Goal: Transaction & Acquisition: Purchase product/service

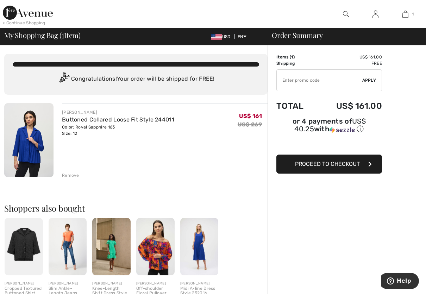
click at [73, 248] on img at bounding box center [68, 246] width 38 height 57
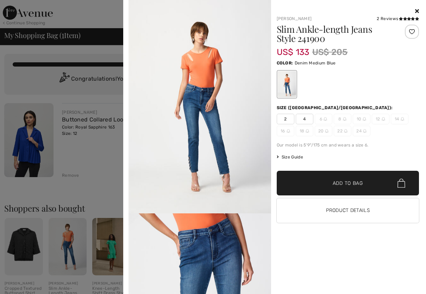
click at [417, 10] on icon at bounding box center [418, 11] width 4 height 6
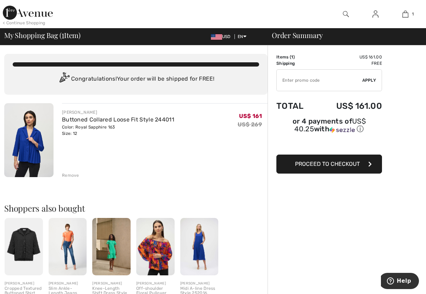
click at [201, 237] on img at bounding box center [199, 246] width 38 height 57
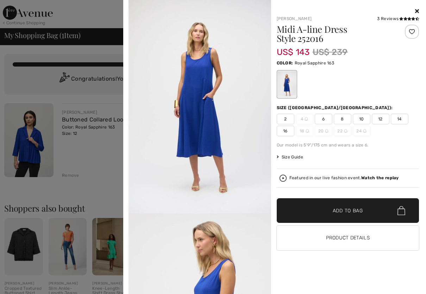
click at [418, 10] on icon at bounding box center [418, 11] width 4 height 6
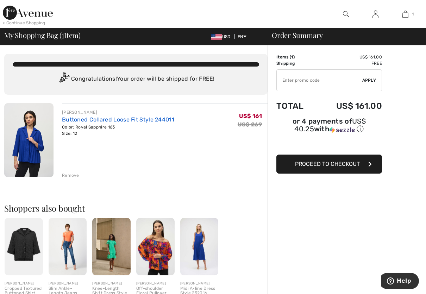
click at [155, 121] on link "Buttoned Collared Loose Fit Style 244011" at bounding box center [118, 119] width 112 height 7
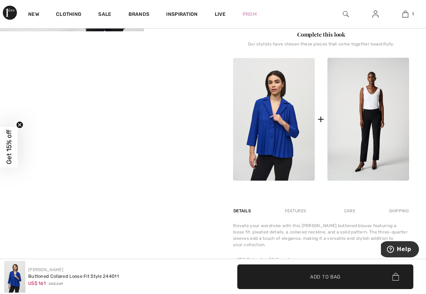
scroll to position [275, 0]
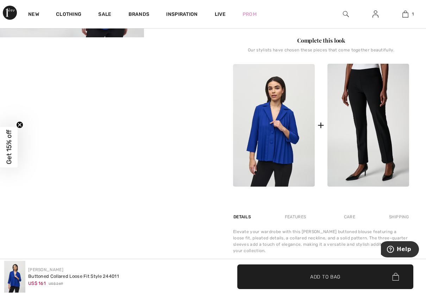
click at [375, 106] on img at bounding box center [369, 125] width 82 height 123
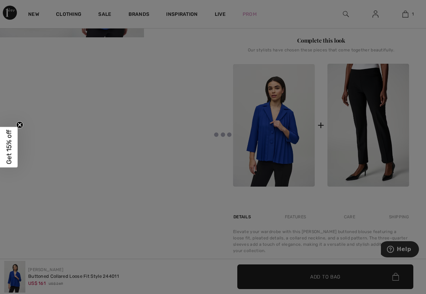
click at [375, 106] on div at bounding box center [213, 147] width 426 height 294
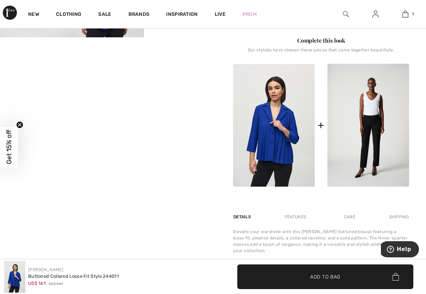
click at [425, 72] on div "Joseph Ribkoff 2 Reviews 2 Reviews Buttoned Collared Loose Fit Style 244011 US$…" at bounding box center [321, 73] width 210 height 613
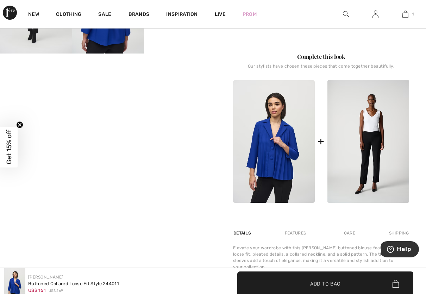
scroll to position [269, 0]
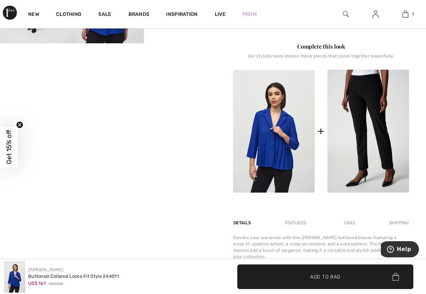
click at [395, 113] on img at bounding box center [369, 131] width 82 height 123
click at [359, 128] on img at bounding box center [369, 131] width 82 height 123
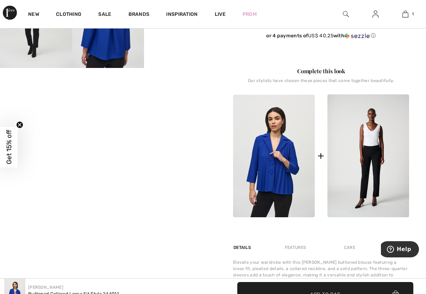
scroll to position [254, 0]
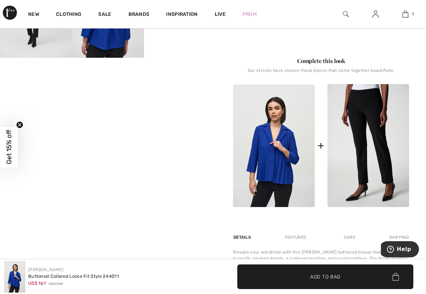
click at [361, 121] on img at bounding box center [369, 145] width 82 height 123
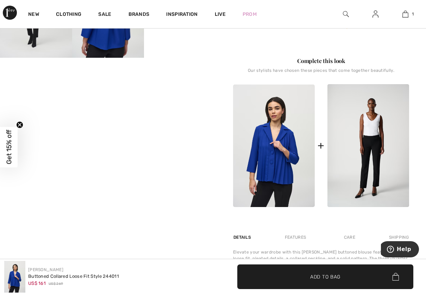
click at [389, 23] on div at bounding box center [376, 14] width 30 height 28
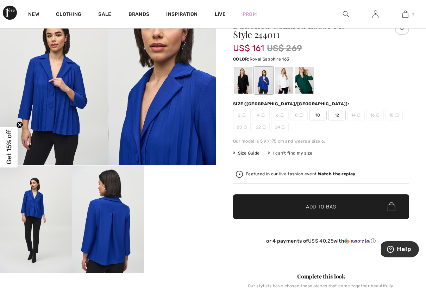
scroll to position [0, 0]
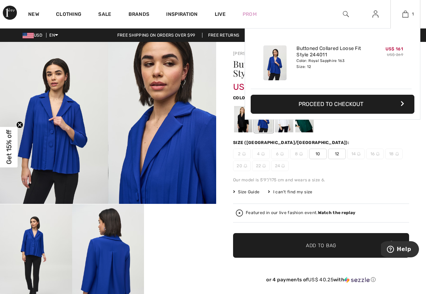
click at [353, 101] on button "Proceed to Checkout" at bounding box center [333, 104] width 164 height 19
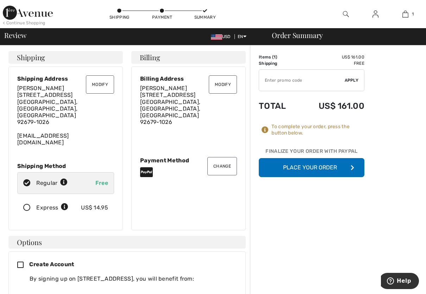
click at [309, 171] on button "Place Your Order" at bounding box center [312, 167] width 106 height 19
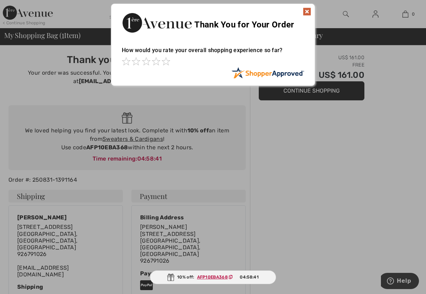
click at [312, 11] on div "Thank You for Your Order" at bounding box center [213, 22] width 204 height 36
click at [308, 11] on img at bounding box center [307, 11] width 8 height 8
